Goal: Task Accomplishment & Management: Manage account settings

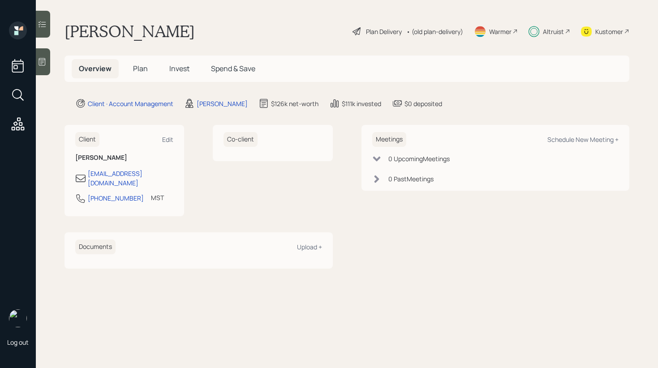
click at [188, 63] on h5 "Invest" at bounding box center [179, 68] width 35 height 19
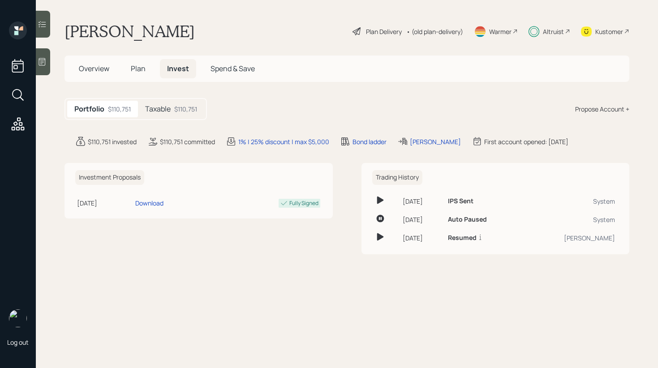
click at [178, 108] on div "$110,751" at bounding box center [185, 108] width 23 height 9
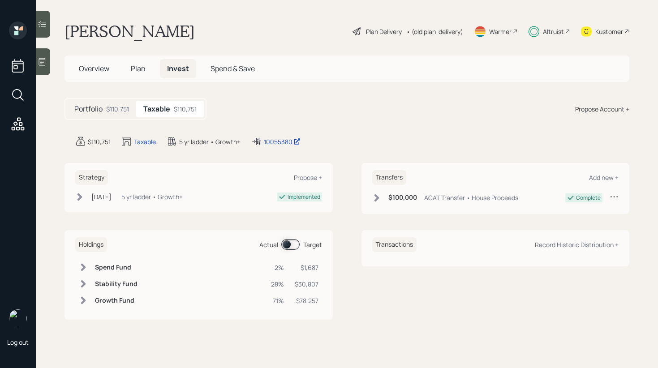
click at [287, 240] on span at bounding box center [291, 244] width 18 height 11
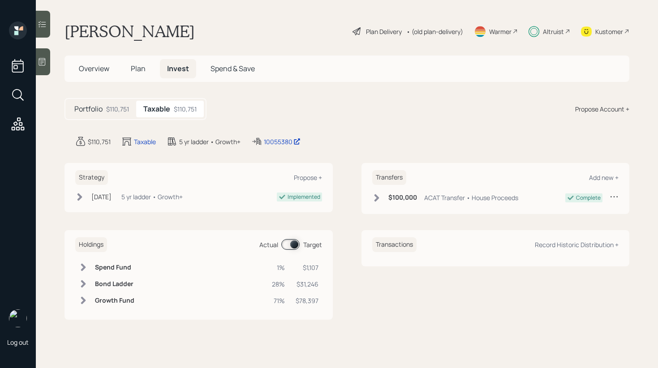
click at [287, 240] on span at bounding box center [291, 244] width 18 height 11
